Goal: Obtain resource: Download file/media

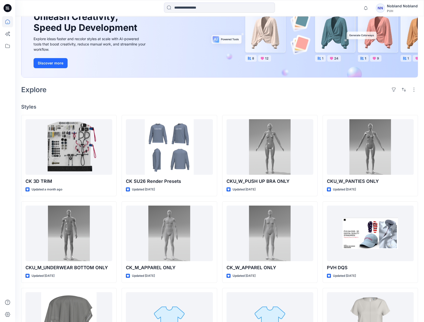
scroll to position [56, 0]
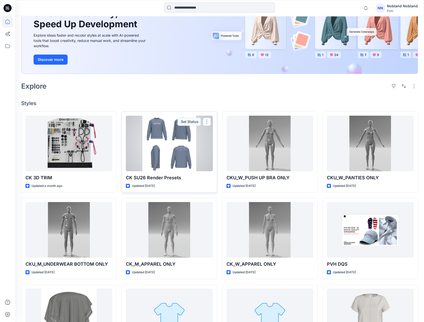
click at [143, 167] on div at bounding box center [169, 143] width 87 height 55
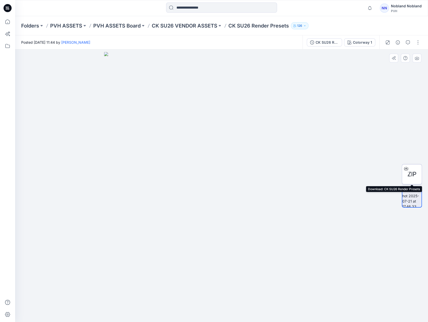
click at [408, 167] on icon at bounding box center [406, 168] width 4 height 4
click at [191, 25] on p "CK SU26 VENDOR ASSETS" at bounding box center [185, 25] width 66 height 7
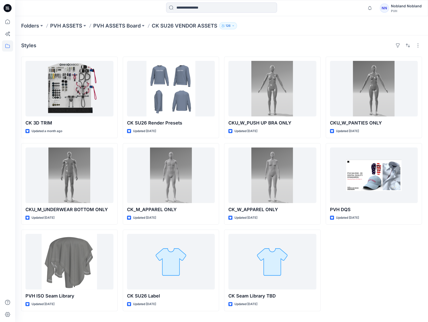
drag, startPoint x: 396, startPoint y: 254, endPoint x: 374, endPoint y: 240, distance: 26.2
click at [395, 255] on div "CKU_W_PANTIES ONLY Updated [DATE] PVH DQS Updated [DATE]" at bounding box center [374, 183] width 97 height 254
